Goal: Information Seeking & Learning: Learn about a topic

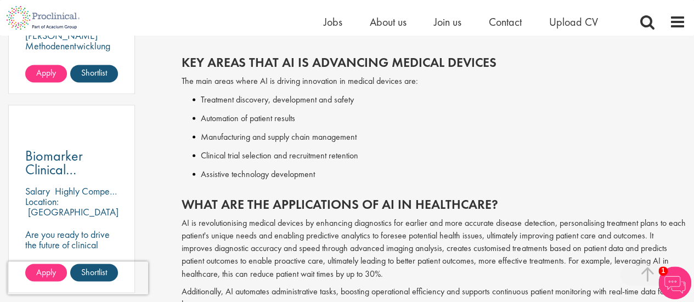
scroll to position [768, 0]
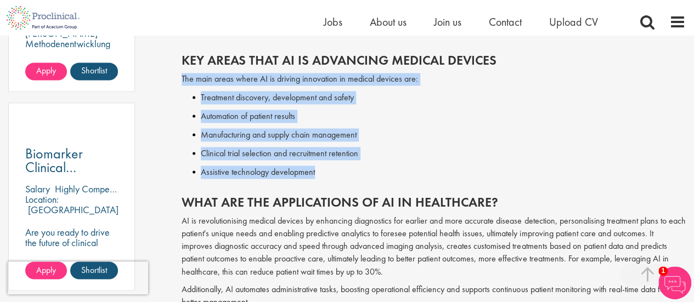
drag, startPoint x: 182, startPoint y: 80, endPoint x: 374, endPoint y: 183, distance: 217.6
copy div "The main areas where AI is driving innovation in medical devices are: Treatment…"
click at [510, 138] on li "Manufacturing and supply chain management" at bounding box center [439, 134] width 493 height 13
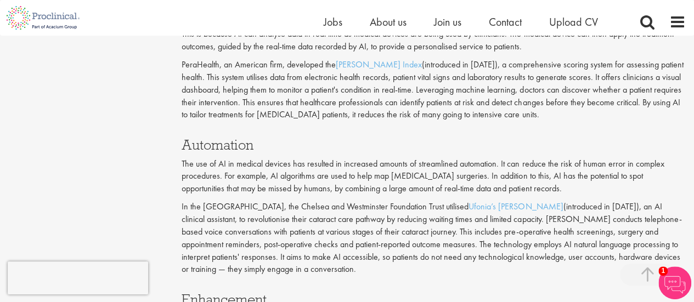
scroll to position [1153, 0]
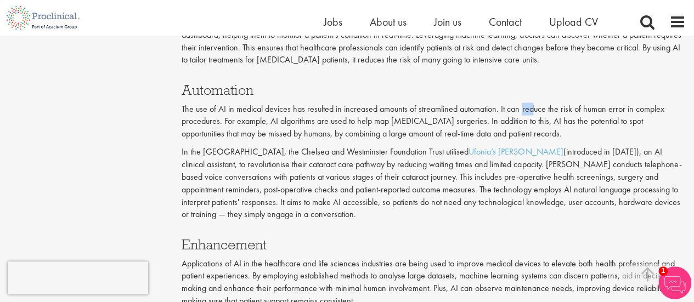
drag, startPoint x: 520, startPoint y: 110, endPoint x: 530, endPoint y: 110, distance: 9.3
click at [530, 110] on p "The use of AI in medical devices has resulted in increased amounts of streamlin…" at bounding box center [434, 122] width 504 height 38
drag, startPoint x: 562, startPoint y: 112, endPoint x: 546, endPoint y: 120, distance: 17.7
click at [562, 113] on p "The use of AI in medical devices has resulted in increased amounts of streamlin…" at bounding box center [434, 122] width 504 height 38
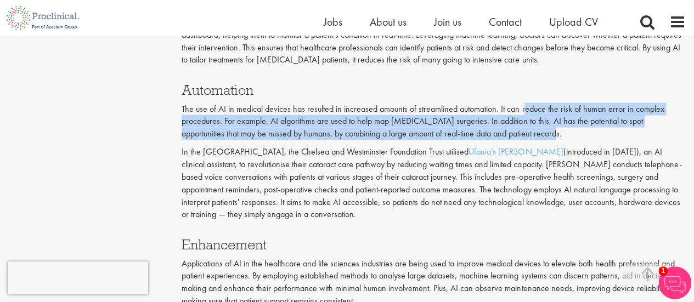
drag, startPoint x: 549, startPoint y: 110, endPoint x: 568, endPoint y: 138, distance: 34.1
click at [568, 138] on p "The use of AI in medical devices has resulted in increased amounts of streamlin…" at bounding box center [434, 122] width 504 height 38
copy p "educe the risk of human error in complex procedures. For example, AI algorithms…"
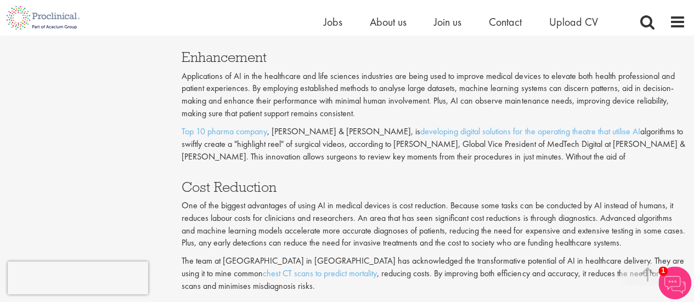
scroll to position [1317, 0]
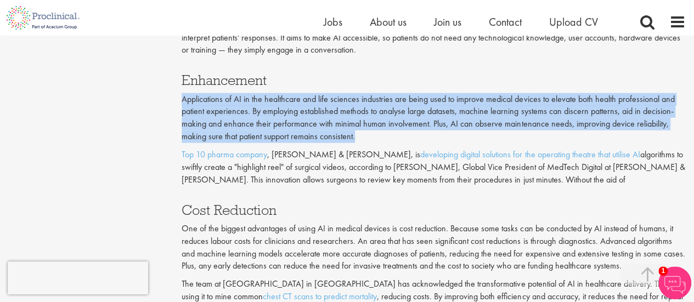
drag, startPoint x: 182, startPoint y: 97, endPoint x: 358, endPoint y: 136, distance: 179.8
click at [358, 136] on p "Applications of AI in the healthcare and life sciences industries are being use…" at bounding box center [434, 118] width 504 height 50
click at [356, 102] on p "Applications of AI in the healthcare and life sciences industries are being use…" at bounding box center [434, 118] width 504 height 50
click at [508, 105] on p "Applications of AI in the healthcare and life sciences industries are being use…" at bounding box center [434, 118] width 504 height 50
drag, startPoint x: 183, startPoint y: 98, endPoint x: 350, endPoint y: 139, distance: 172.5
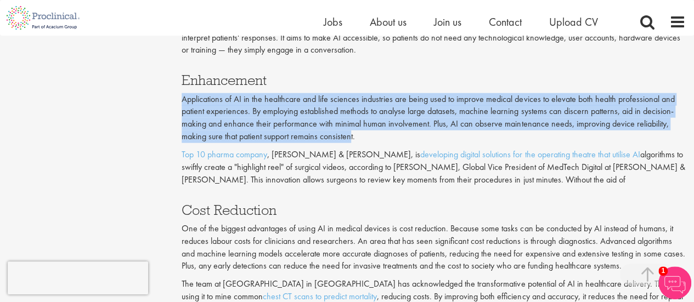
click at [350, 139] on p "Applications of AI in the healthcare and life sciences industries are being use…" at bounding box center [434, 118] width 504 height 50
click at [480, 109] on p "Applications of AI in the healthcare and life sciences industries are being use…" at bounding box center [434, 118] width 504 height 50
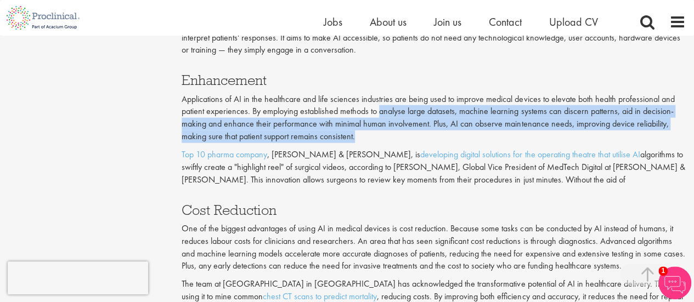
drag, startPoint x: 379, startPoint y: 113, endPoint x: 391, endPoint y: 132, distance: 22.9
click at [362, 141] on p "Applications of AI in the healthcare and life sciences industries are being use…" at bounding box center [434, 118] width 504 height 50
copy p "analyse large datasets, machine learning systems can discern patterns, aid in d…"
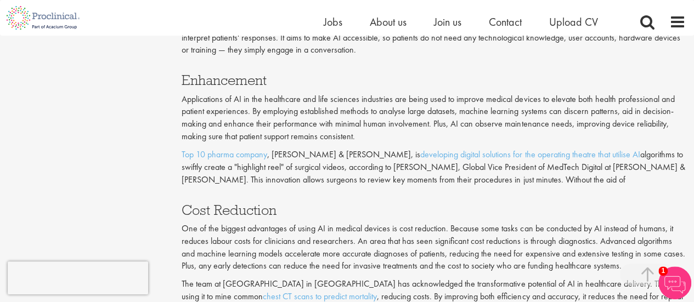
click at [357, 222] on div "Cost Reduction One of the biggest advantages of using AI in medical devices is …" at bounding box center [433, 257] width 521 height 130
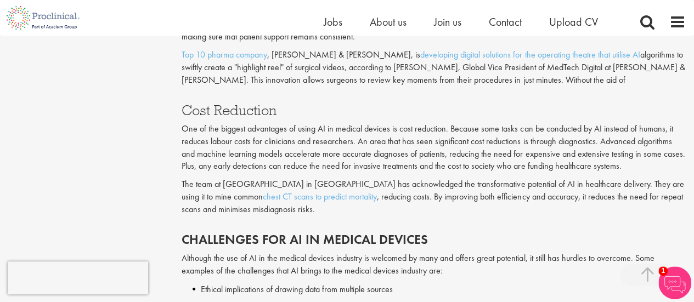
scroll to position [1427, 0]
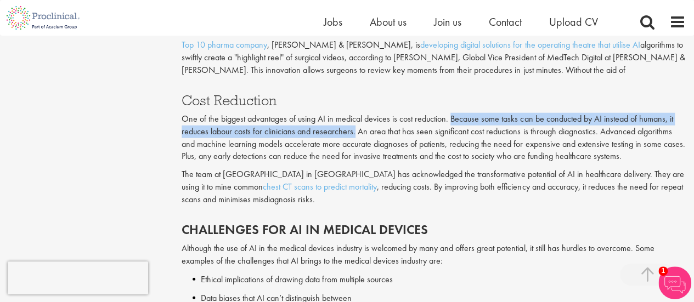
drag, startPoint x: 451, startPoint y: 119, endPoint x: 353, endPoint y: 136, distance: 99.1
click at [353, 136] on p "One of the biggest advantages of using AI in medical devices is cost reduction.…" at bounding box center [434, 138] width 504 height 50
copy p "Because some tasks can be conducted by AI instead of humans, it reduces labour …"
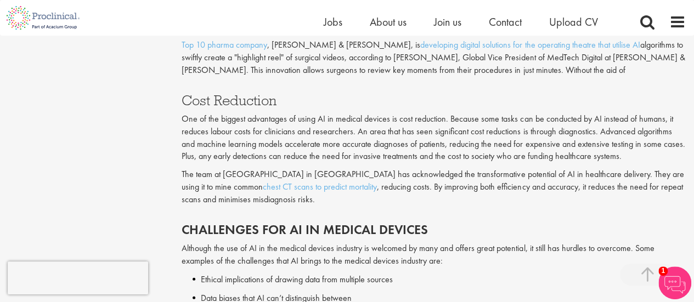
click at [484, 205] on p "The team at [GEOGRAPHIC_DATA] in [GEOGRAPHIC_DATA] has acknowledged the transfo…" at bounding box center [434, 188] width 504 height 38
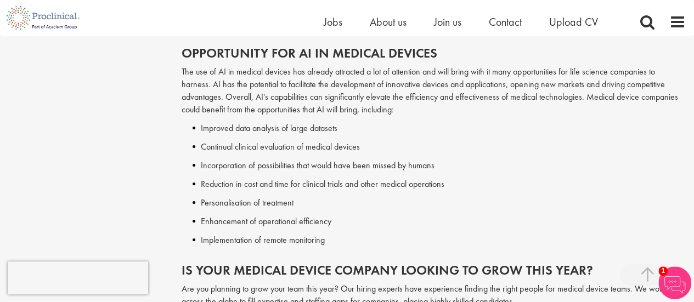
scroll to position [1756, 0]
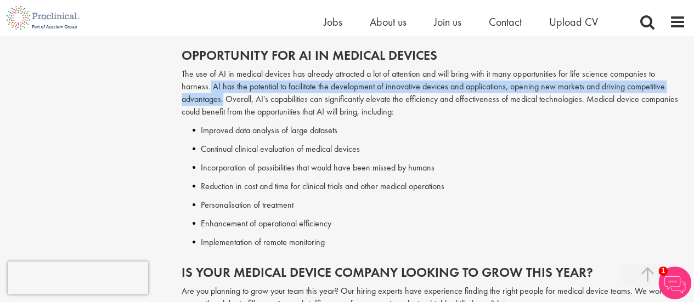
drag, startPoint x: 210, startPoint y: 86, endPoint x: 223, endPoint y: 99, distance: 18.2
click at [223, 99] on p "The use of AI in medical devices has already attracted a lot of attention and w…" at bounding box center [434, 93] width 504 height 50
copy p "AI has the potential to facilitate the development of innovative devices and ap…"
